Goal: Task Accomplishment & Management: Use online tool/utility

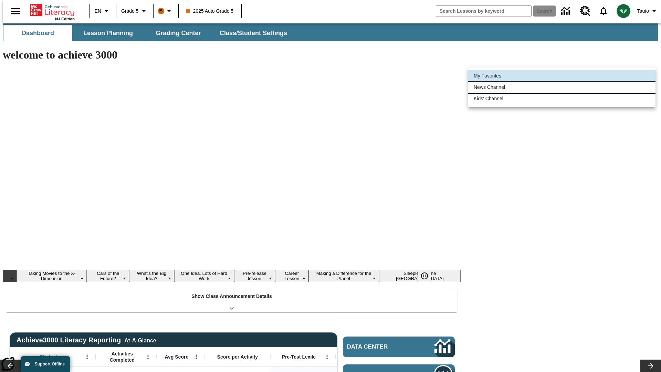
click at [561, 87] on li "News Channel" at bounding box center [561, 87] width 187 height 11
type input "120"
